Goal: Task Accomplishment & Management: Complete application form

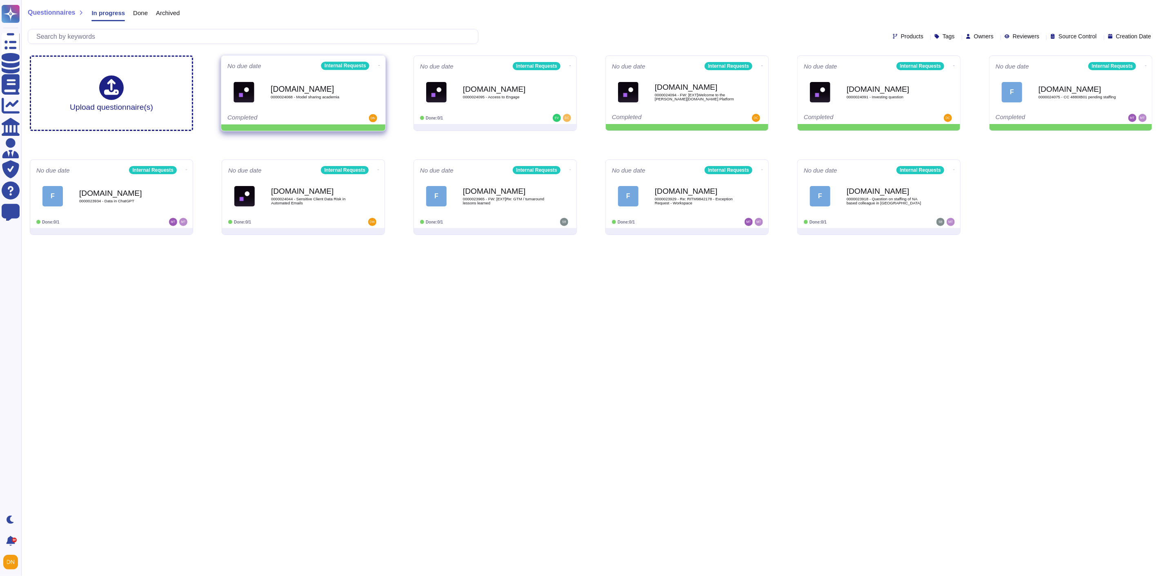
click at [378, 65] on icon at bounding box center [379, 65] width 2 height 0
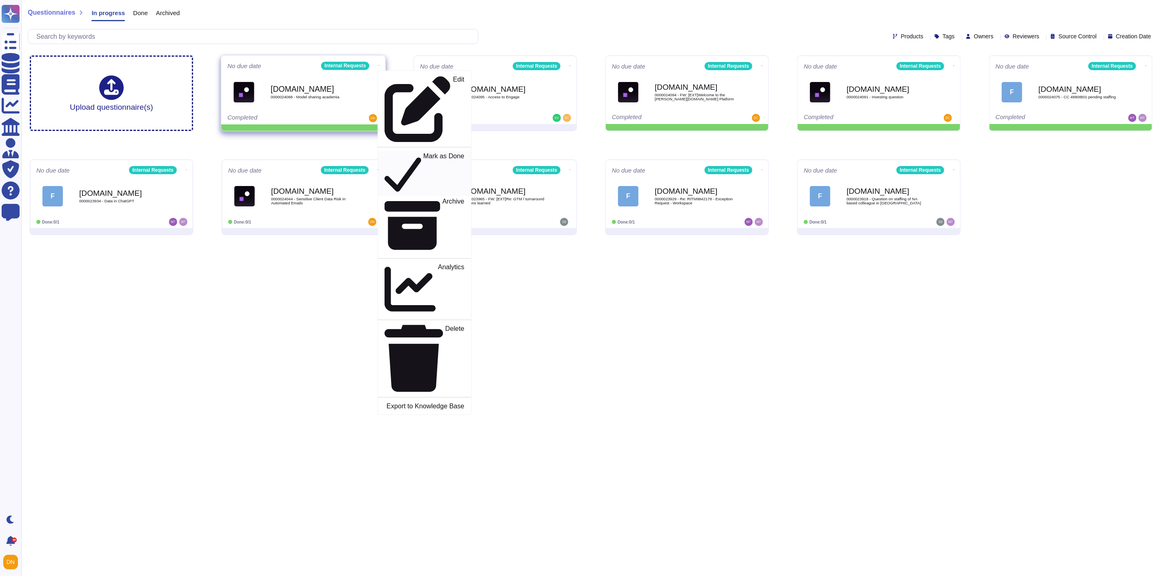
click at [423, 153] on p "Mark as Done" at bounding box center [443, 174] width 41 height 42
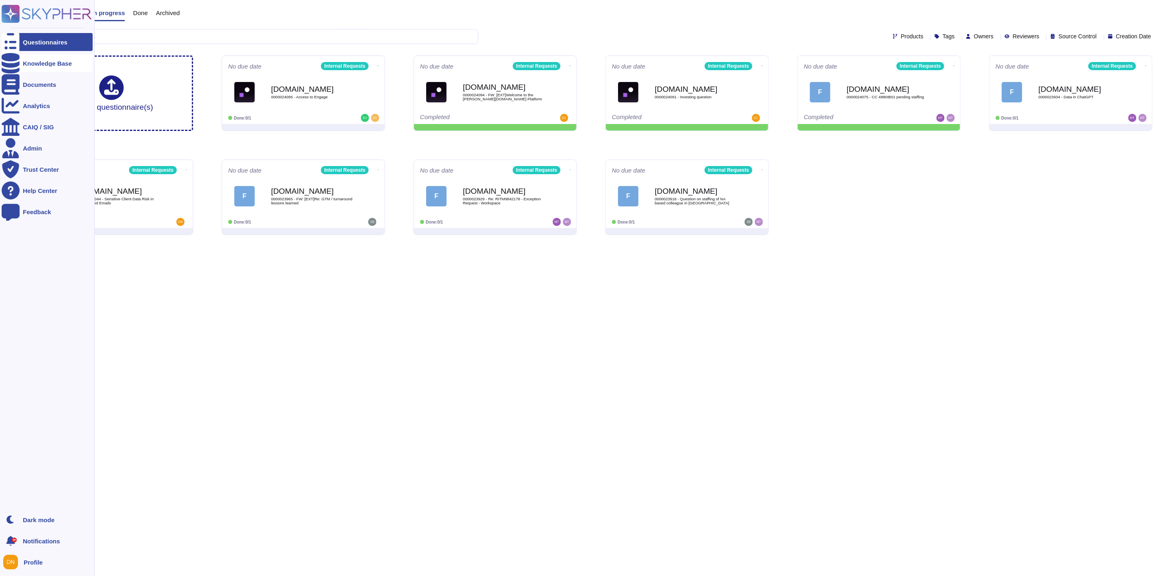
click at [16, 65] on div at bounding box center [11, 63] width 18 height 18
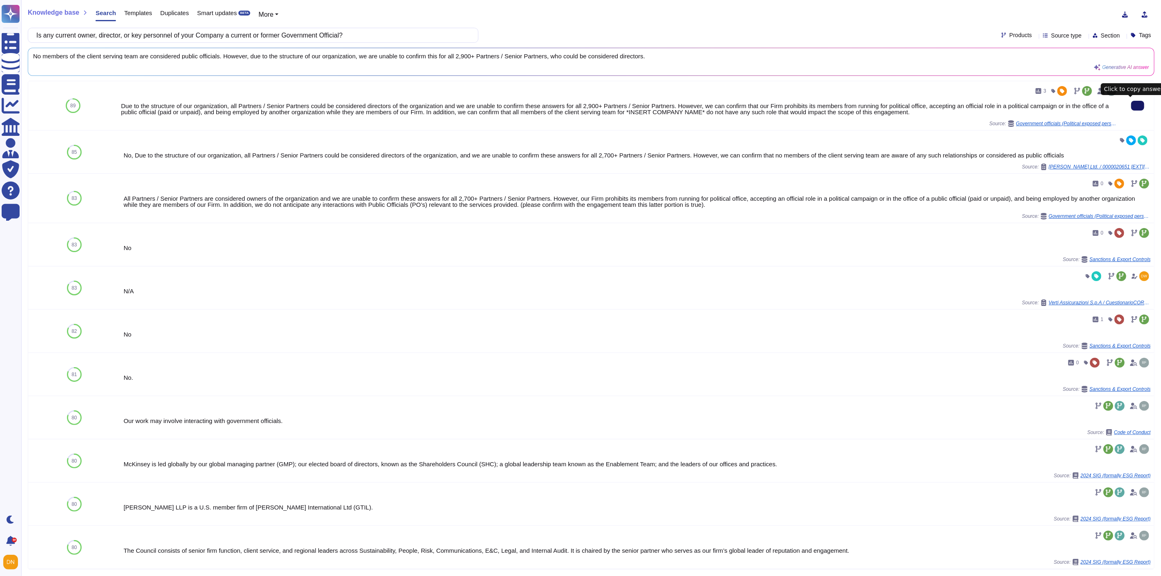
drag, startPoint x: 398, startPoint y: 30, endPoint x: 33, endPoint y: 17, distance: 365.2
click at [33, 17] on div "Knowledge base Search Templates Duplicates Smart updates BETA More Is any curre…" at bounding box center [591, 288] width 1140 height 576
paste input "Does the company have a governing body? Yes No If you answered Yes above – Expl…"
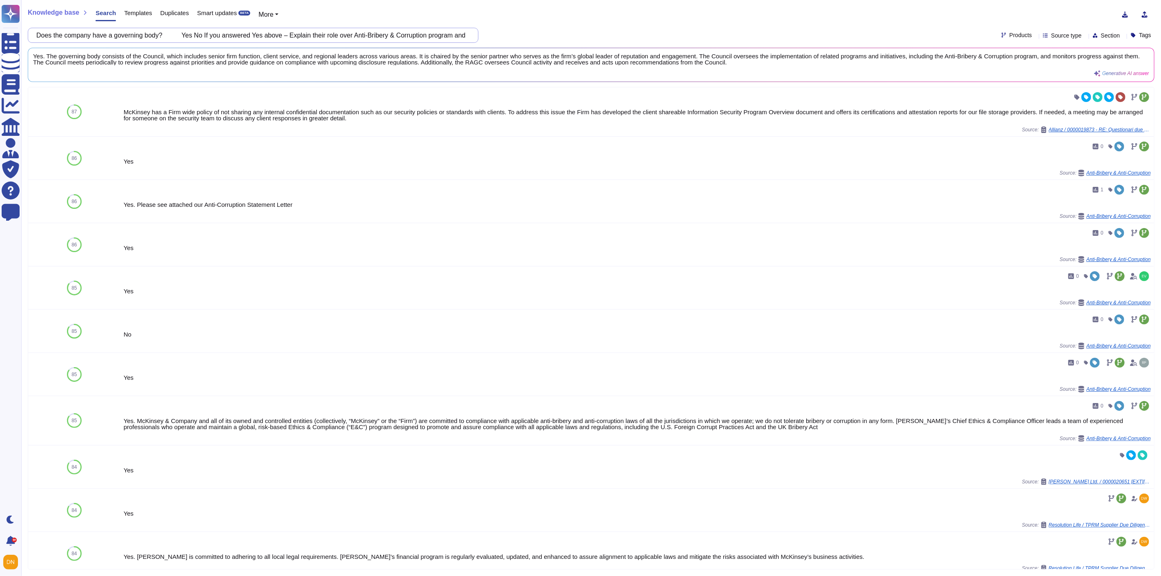
click at [467, 35] on input "Does the company have a governing body? Yes No If you answered Yes above – Expl…" at bounding box center [251, 35] width 438 height 14
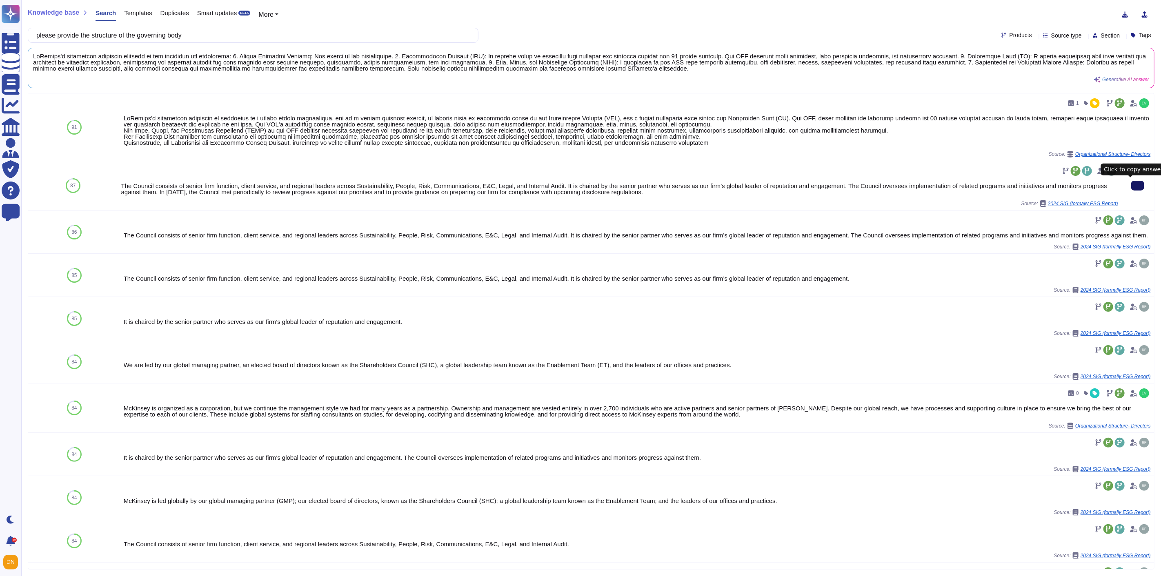
click at [1132, 181] on button at bounding box center [1137, 186] width 13 height 10
drag, startPoint x: 206, startPoint y: 38, endPoint x: 27, endPoint y: 30, distance: 179.4
click at [28, 30] on div "please provide the structure of the governing body" at bounding box center [253, 35] width 451 height 15
paste input "Has the company established, documented, implemented, maintained and continuall…"
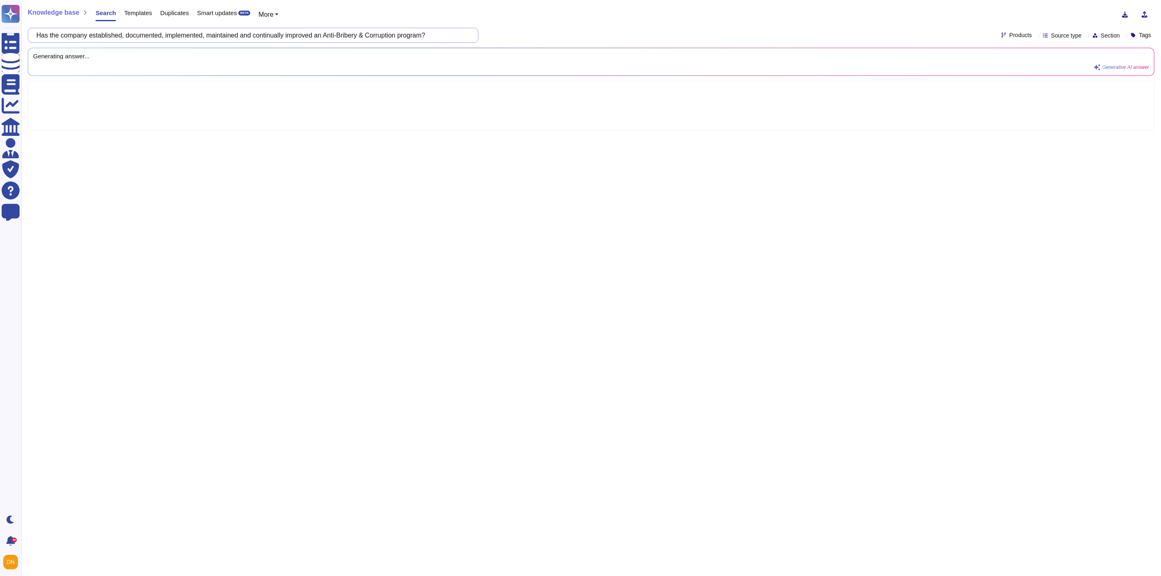
drag, startPoint x: 53, startPoint y: 37, endPoint x: 36, endPoint y: 37, distance: 17.6
click at [36, 37] on div "Has the company established, documented, implemented, maintained and continuall…" at bounding box center [253, 35] width 451 height 15
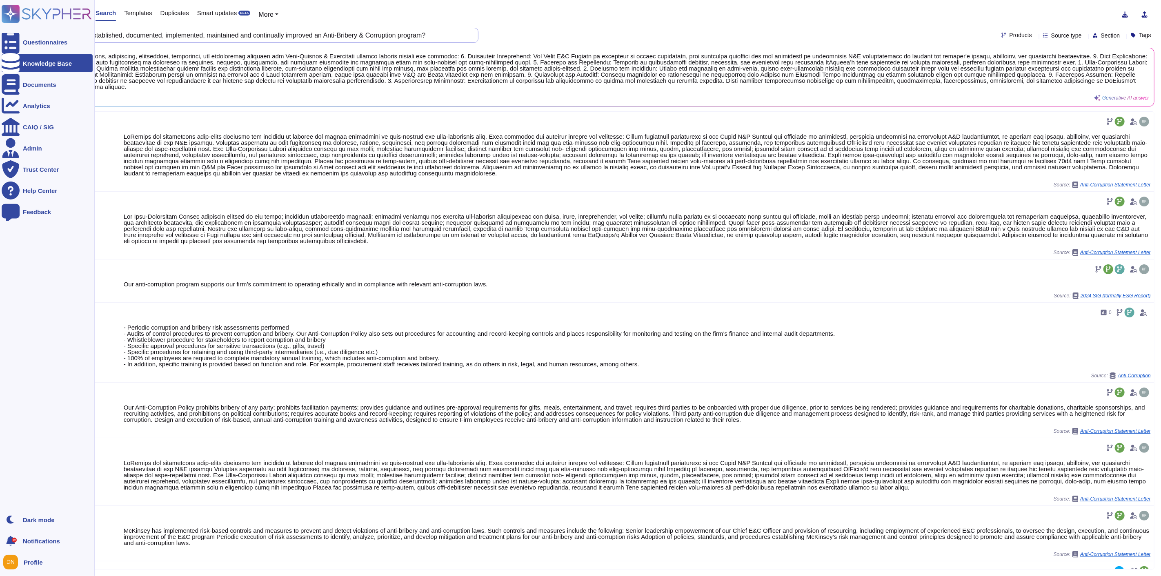
drag, startPoint x: 448, startPoint y: 35, endPoint x: 15, endPoint y: 28, distance: 432.8
click at [15, 28] on div "Questionnaires Knowledge Base Documents Analytics CAIQ / SIG Admin Trust Center…" at bounding box center [580, 288] width 1161 height 576
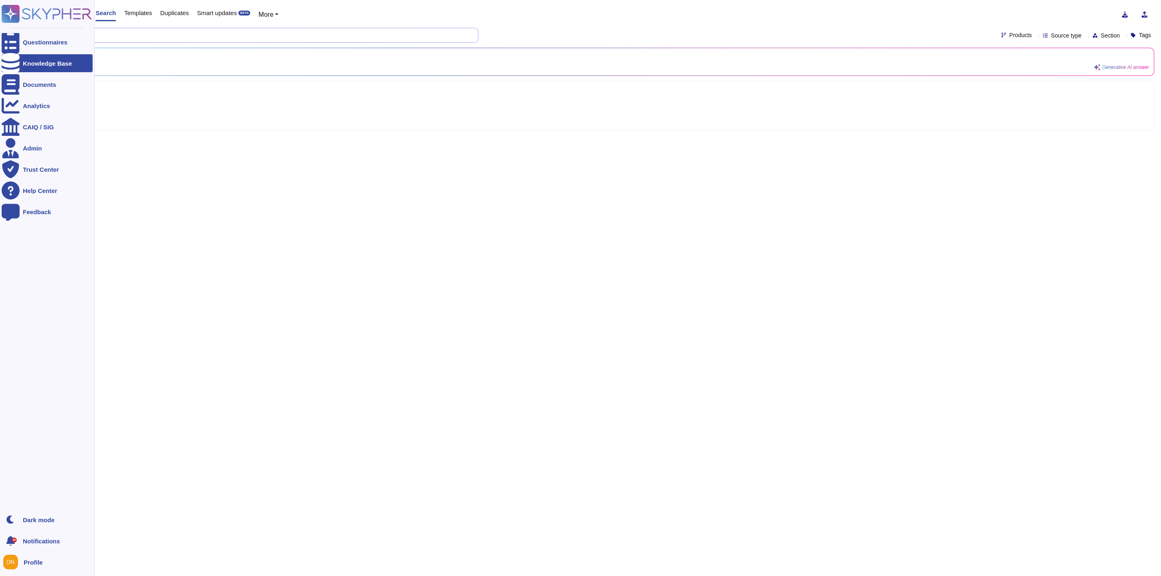
paste input "company determine the scope, stakeholders and applicability of its Anti-Bribery…"
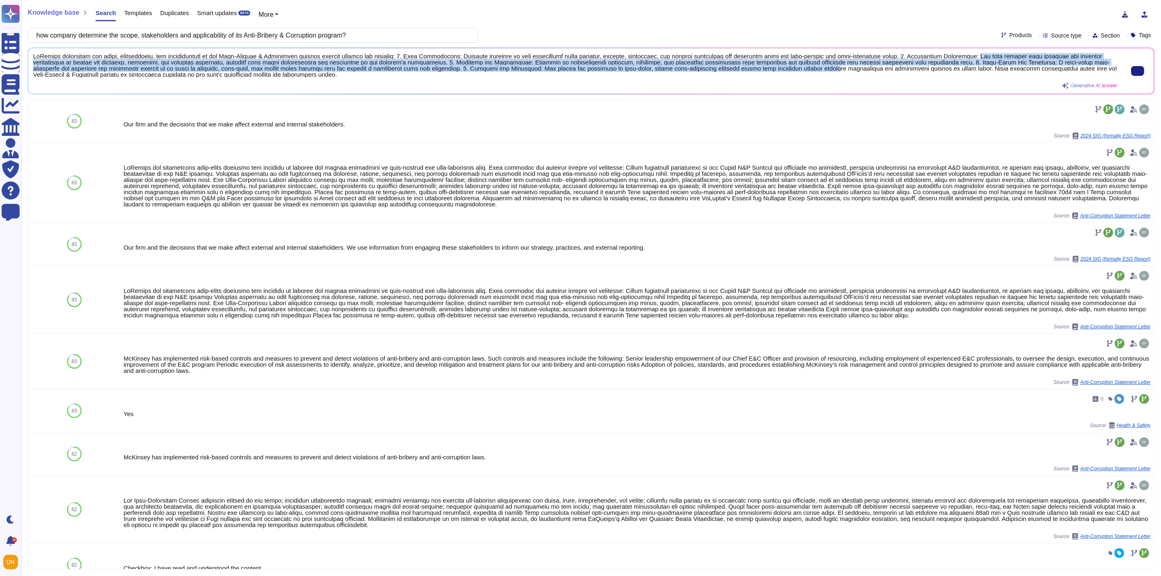
scroll to position [1, 0]
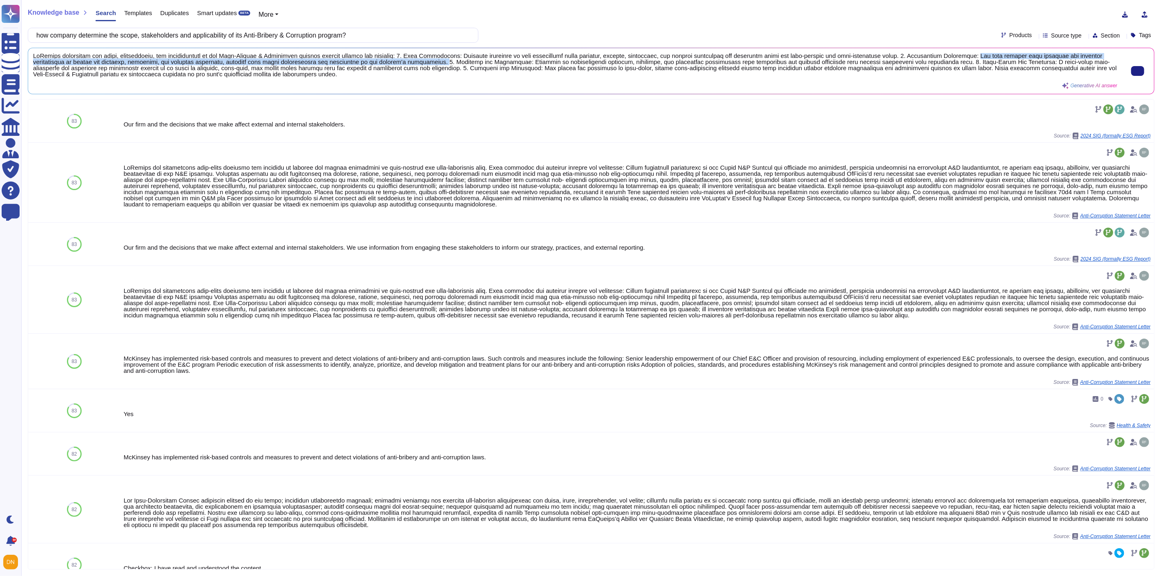
drag, startPoint x: 958, startPoint y: 56, endPoint x: 431, endPoint y: 62, distance: 527.1
click at [431, 62] on span at bounding box center [575, 65] width 1084 height 24
copy span "The firm engages both external and internal stakeholders to inform its strategy…"
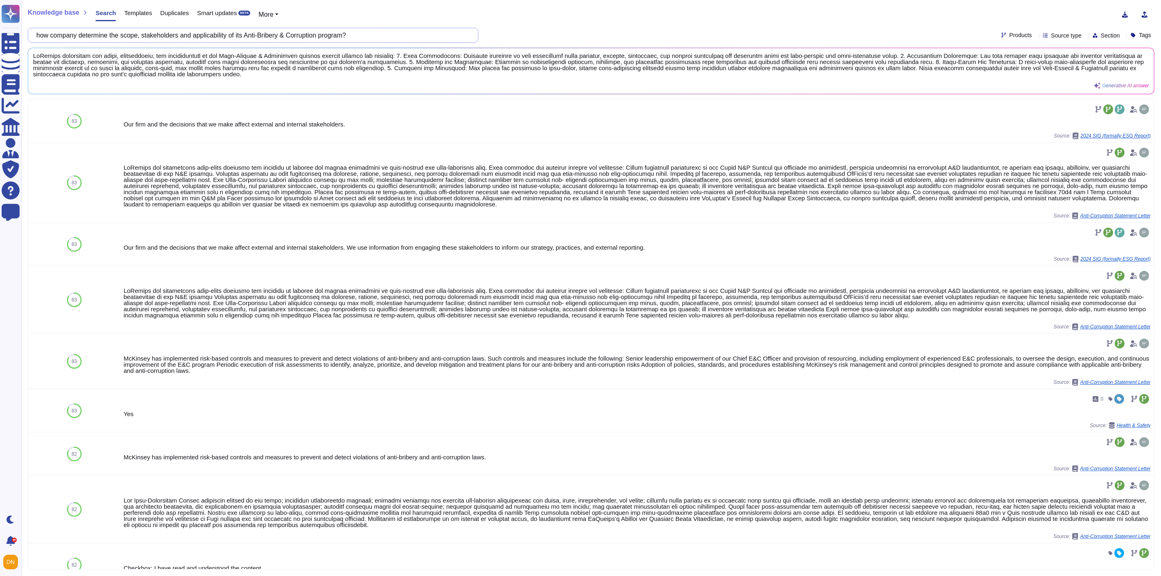
click at [58, 37] on input "how company determine the scope, stakeholders and applicability of its Anti-Bri…" at bounding box center [251, 35] width 438 height 14
drag, startPoint x: 58, startPoint y: 36, endPoint x: 425, endPoint y: 27, distance: 367.9
click at [425, 27] on div "Knowledge base Search Templates Duplicates Smart updates BETA More how company …" at bounding box center [591, 288] width 1140 height 576
paste input "the Anti-Bribery & Corruption program contain measures designed to identify and…"
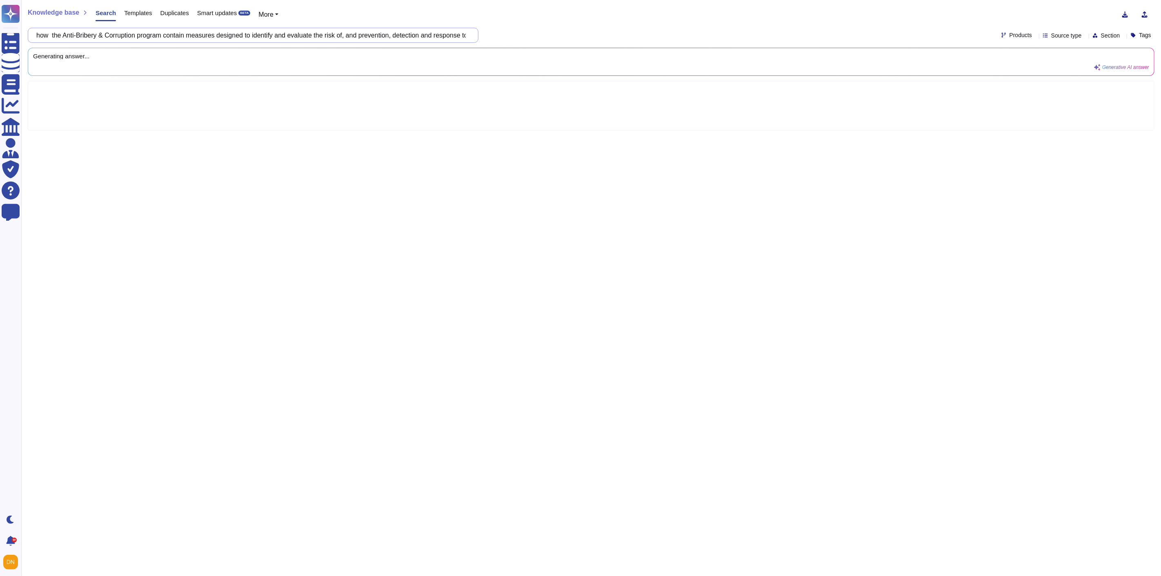
scroll to position [0, 84]
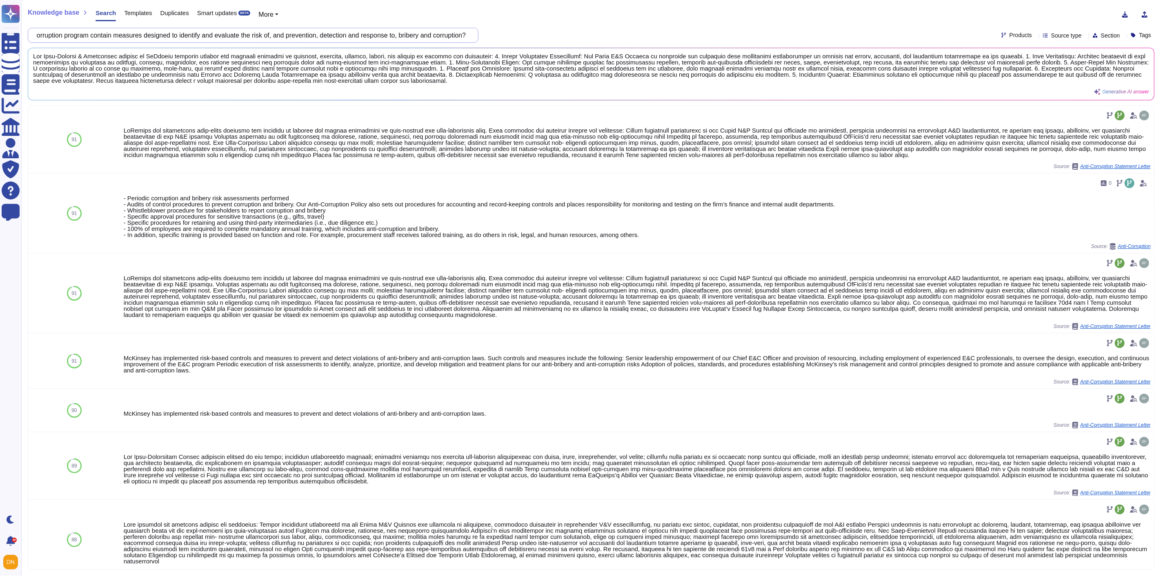
type input "how the Anti-Bribery & Corruption program contain measures designed to identify…"
click at [1101, 247] on span "Anti-Corruption" at bounding box center [1101, 246] width 33 height 5
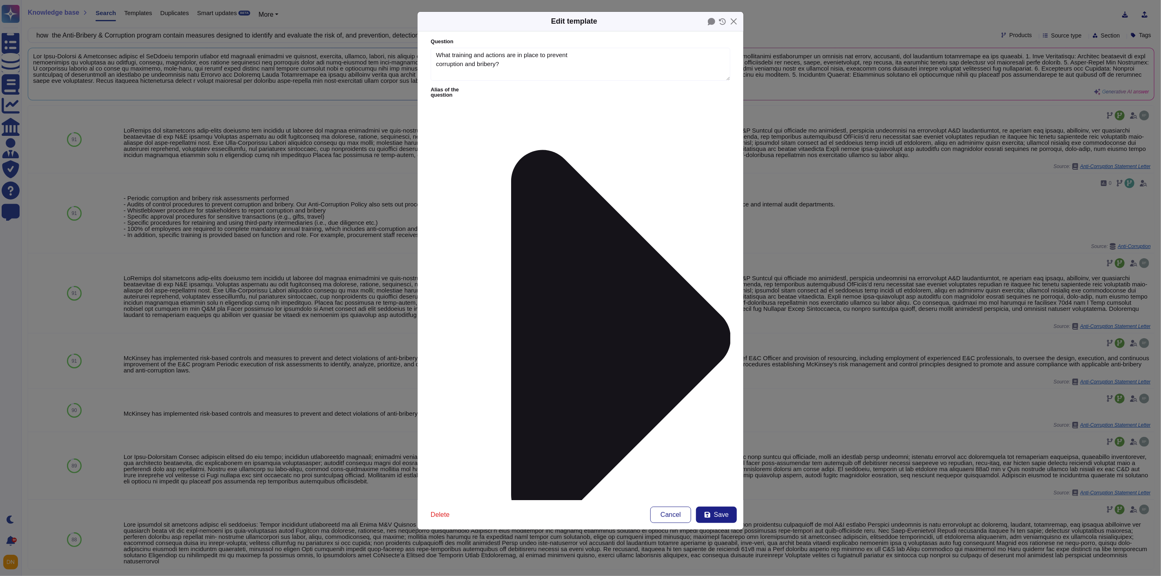
type textarea "What training and actions are in place to prevent corruption and bribery?"
type textarea "- Periodic corruption and bribery risk assessments performed - Audits of contro…"
click at [732, 22] on button "Close" at bounding box center [734, 21] width 13 height 13
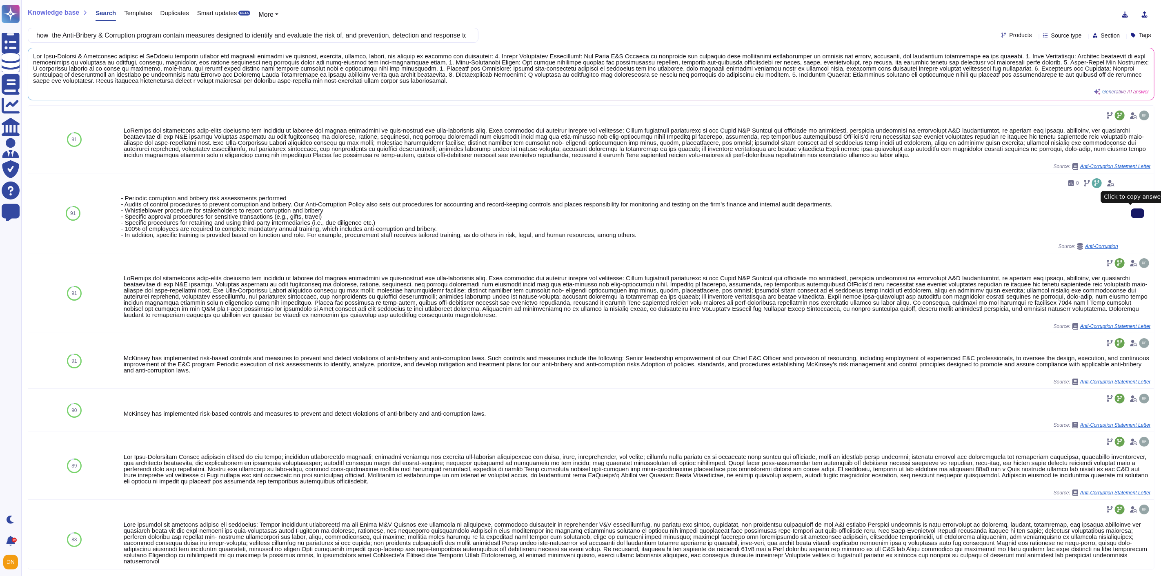
click at [1138, 214] on icon at bounding box center [1138, 214] width 0 height 0
click at [279, 42] on input "how the Anti-Bribery & Corruption program contain measures designed to identify…" at bounding box center [251, 35] width 438 height 14
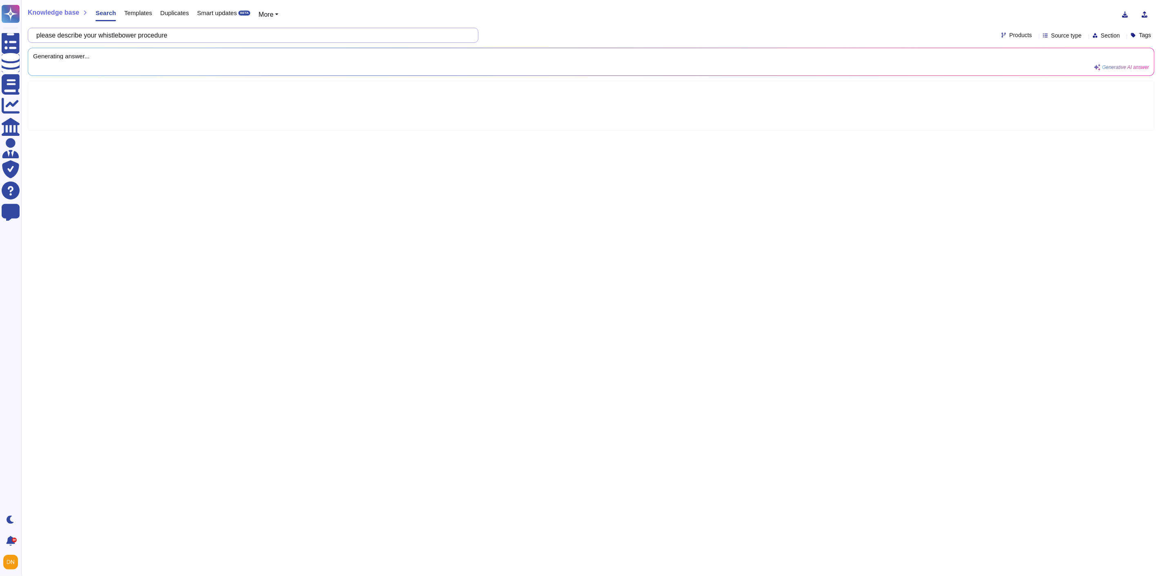
click at [184, 38] on input "please describe your whistlebower procedure" at bounding box center [251, 35] width 438 height 14
type input "please describe your whistleblower procedure"
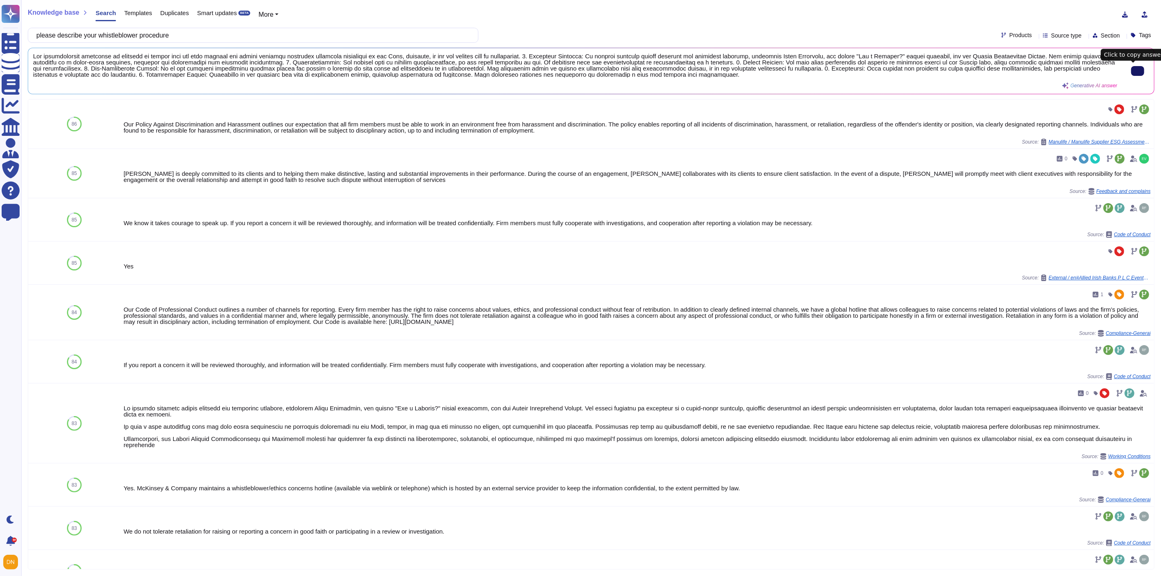
click at [1138, 71] on icon at bounding box center [1138, 71] width 0 height 0
